Goal: Transaction & Acquisition: Purchase product/service

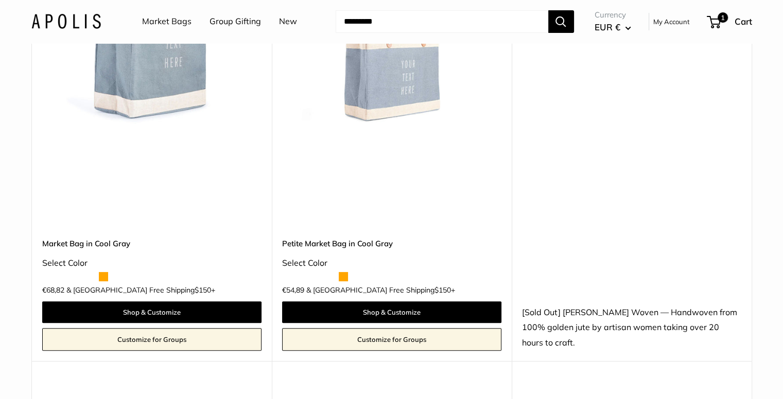
click at [578, 219] on img at bounding box center [631, 100] width 219 height 390
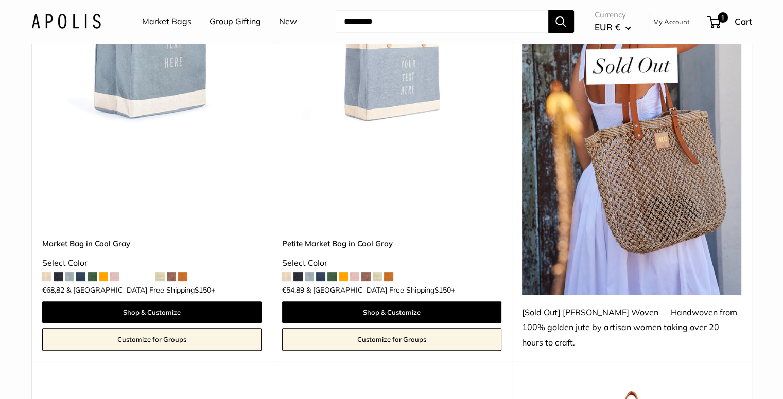
click at [575, 216] on img at bounding box center [631, 100] width 219 height 390
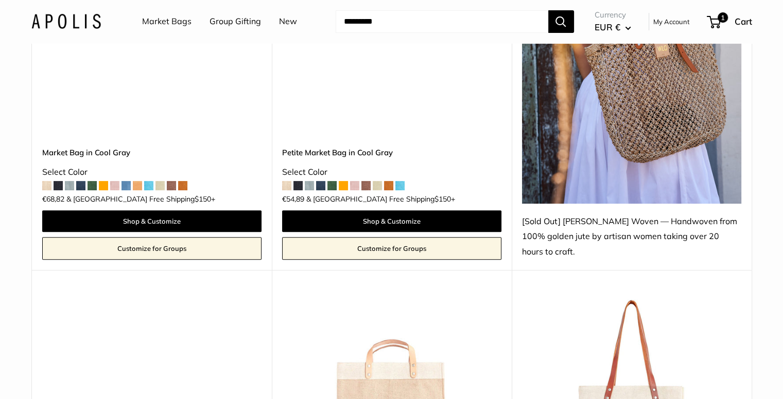
scroll to position [4196, 0]
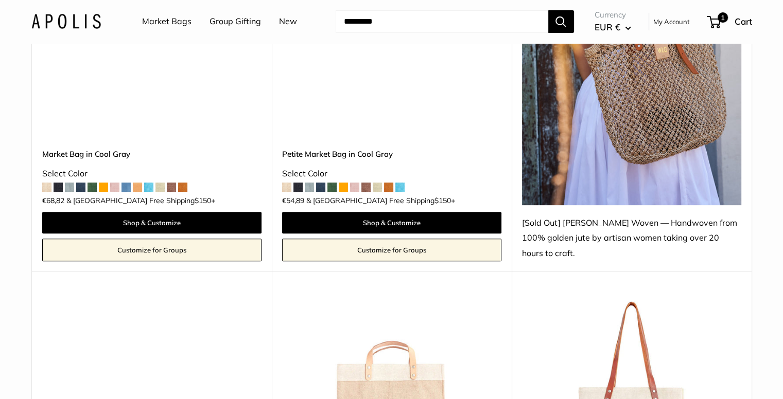
click at [575, 216] on div "[Sold Out] [PERSON_NAME] Woven — Handwoven from 100% golden jute by artisan wom…" at bounding box center [631, 239] width 219 height 46
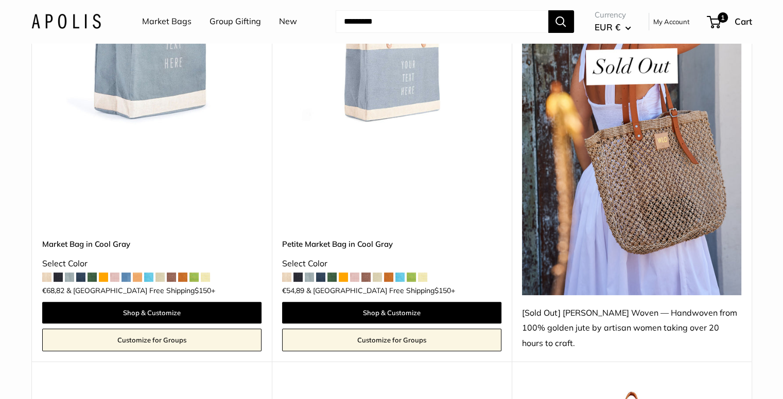
scroll to position [0, 0]
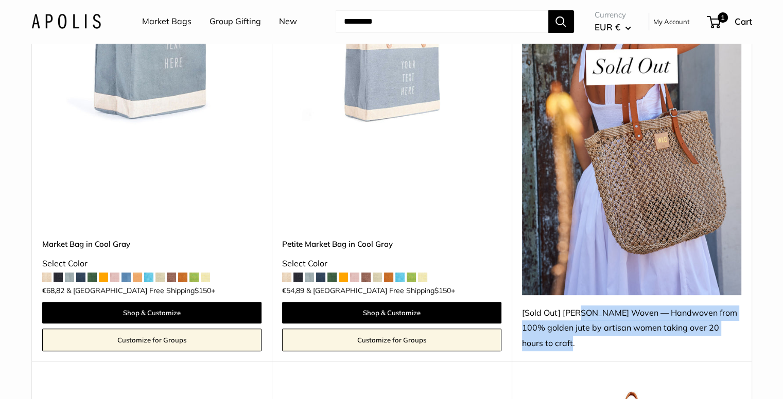
drag, startPoint x: 564, startPoint y: 325, endPoint x: 560, endPoint y: 302, distance: 24.0
click at [560, 306] on div "[Sold Out] [PERSON_NAME] Woven — Handwoven from 100% golden jute by artisan wom…" at bounding box center [631, 329] width 219 height 46
copy div "[PERSON_NAME] Woven — Handwoven from 100% golden jute by artisan women taking o…"
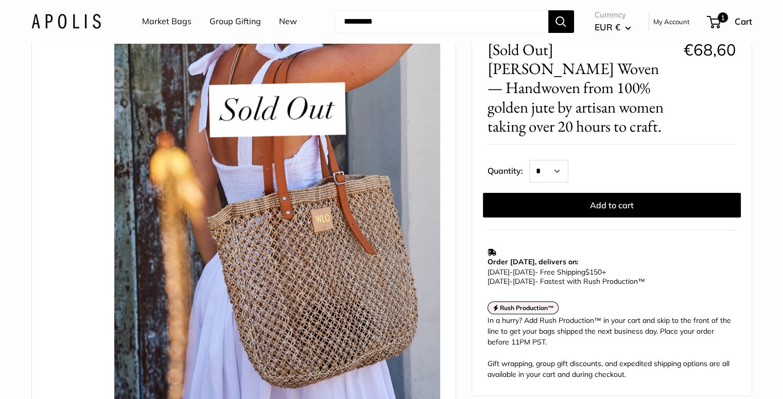
scroll to position [219, 0]
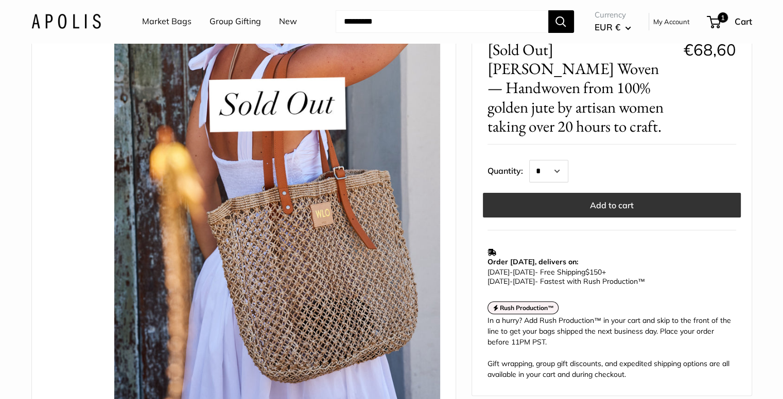
click at [641, 193] on button "Add to cart" at bounding box center [612, 205] width 258 height 25
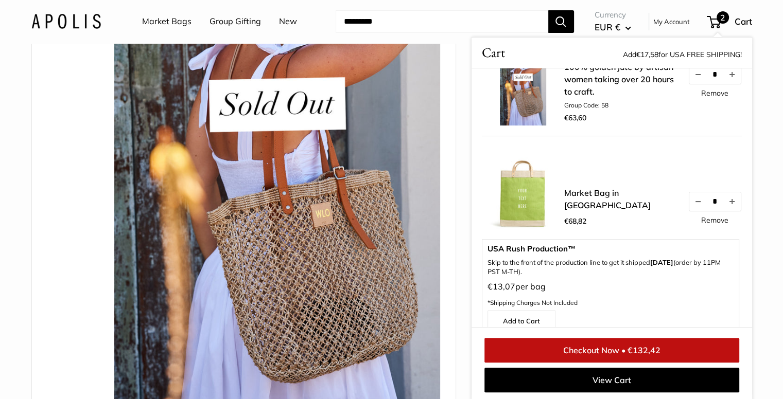
scroll to position [51, 0]
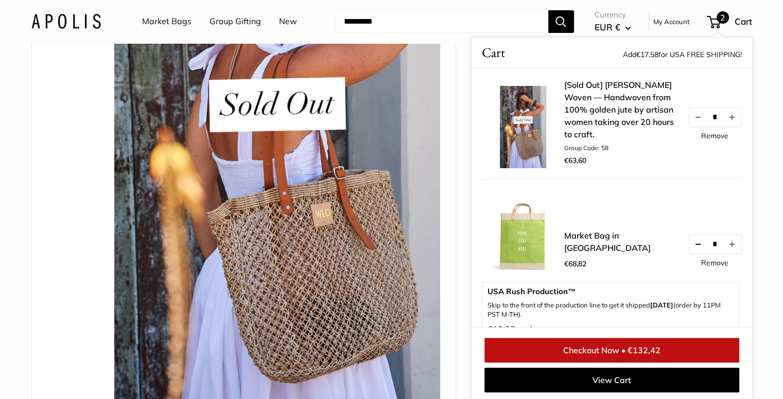
click at [689, 246] on button "Decrease quantity by 1" at bounding box center [697, 244] width 17 height 19
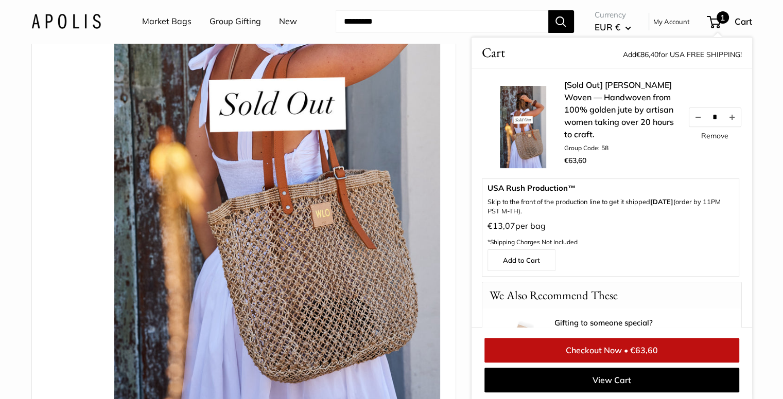
click at [66, 229] on div "Roll over image to zoom in" at bounding box center [244, 152] width 398 height 584
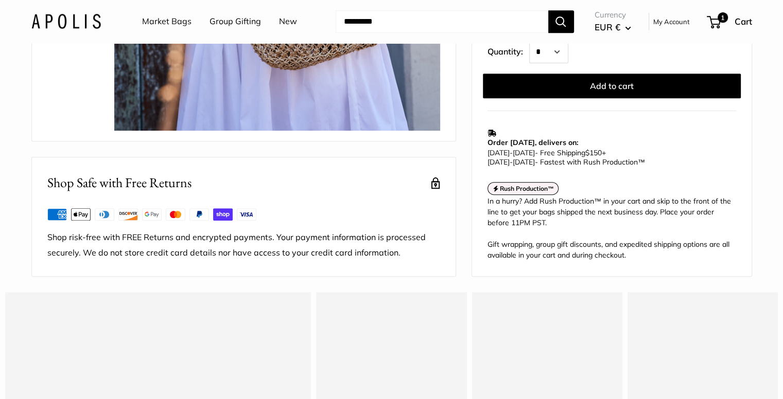
scroll to position [0, 0]
